Goal: Task Accomplishment & Management: Manage account settings

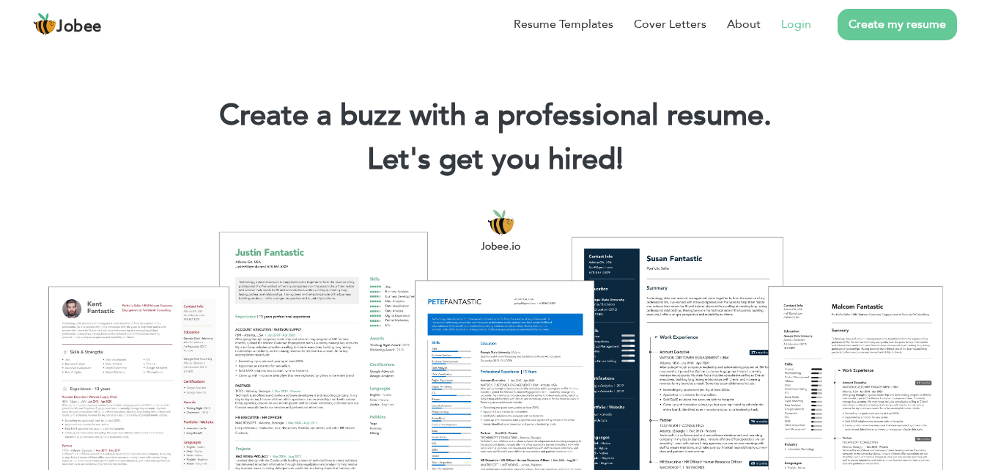
click at [794, 21] on link "Login" at bounding box center [796, 24] width 30 height 18
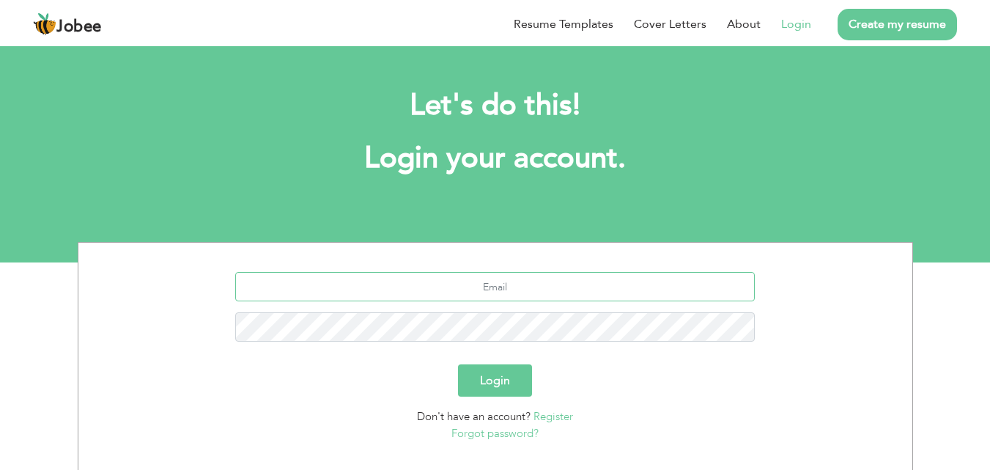
click at [483, 289] on input "text" at bounding box center [494, 286] width 519 height 29
click at [527, 282] on input "a" at bounding box center [494, 286] width 519 height 29
type input "aniqatariq436@gmail.com"
click at [517, 382] on button "Login" at bounding box center [495, 380] width 74 height 32
